Goal: Task Accomplishment & Management: Use online tool/utility

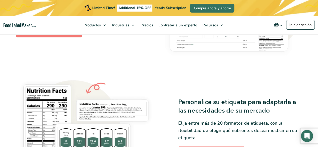
scroll to position [352, 0]
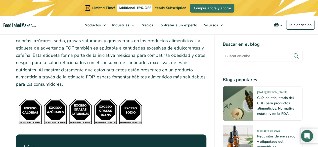
scroll to position [2121, 0]
